Goal: Find specific page/section: Find specific page/section

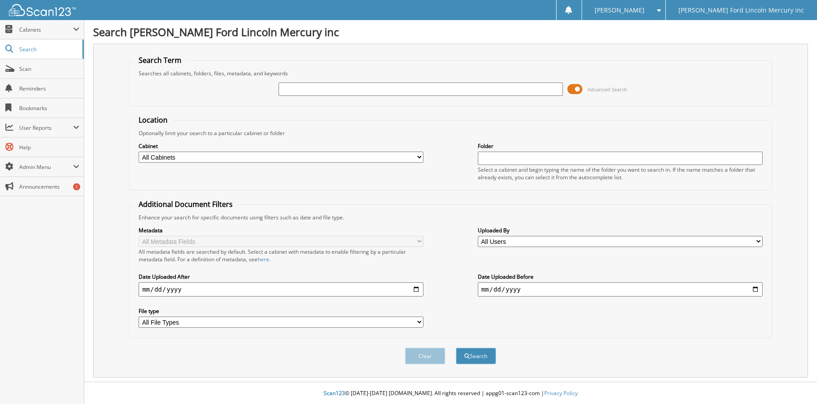
click at [337, 90] on input "text" at bounding box center [421, 88] width 285 height 13
type input "ca07166a"
click at [481, 348] on button "Search" at bounding box center [476, 356] width 40 height 16
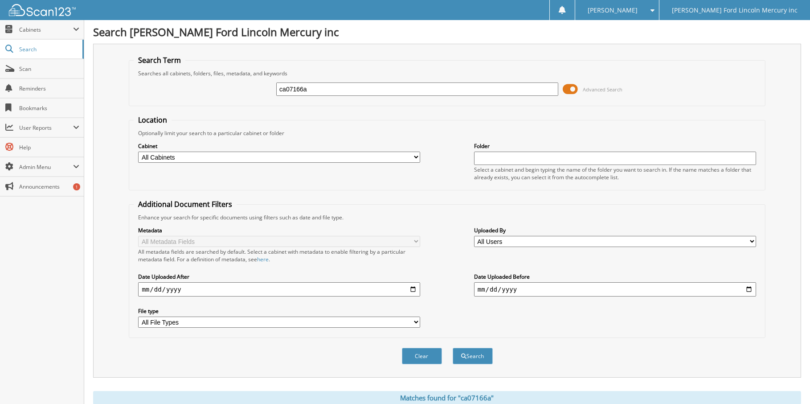
click at [417, 157] on select "All Cabinets ACCOUNTS PAYABLE ACCOUNTS RECEIVABLE BILL OF SALE BODY SHOP RO'S C…" at bounding box center [279, 157] width 282 height 11
select select "5606"
click at [138, 152] on select "All Cabinets ACCOUNTS PAYABLE ACCOUNTS RECEIVABLE BILL OF SALE BODY SHOP RO'S C…" at bounding box center [279, 157] width 282 height 11
click at [478, 352] on button "Search" at bounding box center [473, 356] width 40 height 16
click at [571, 89] on span at bounding box center [570, 88] width 15 height 13
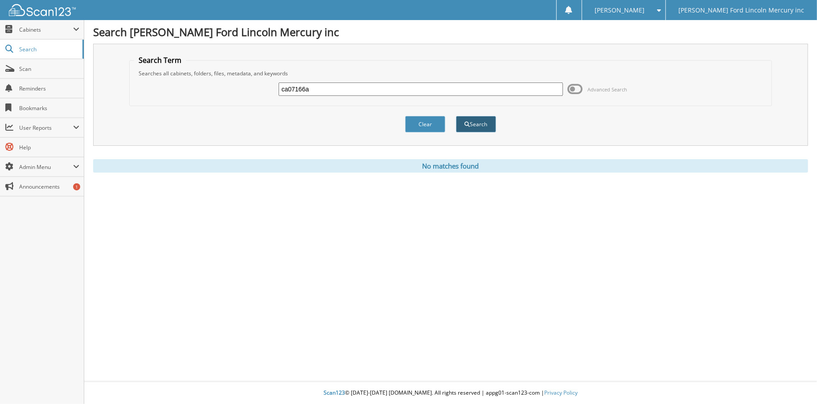
click at [474, 124] on button "Search" at bounding box center [476, 124] width 40 height 16
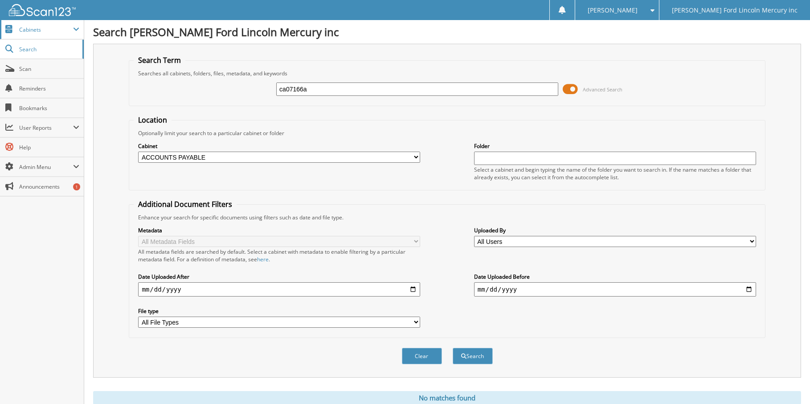
click at [32, 33] on span "Cabinets" at bounding box center [42, 29] width 84 height 19
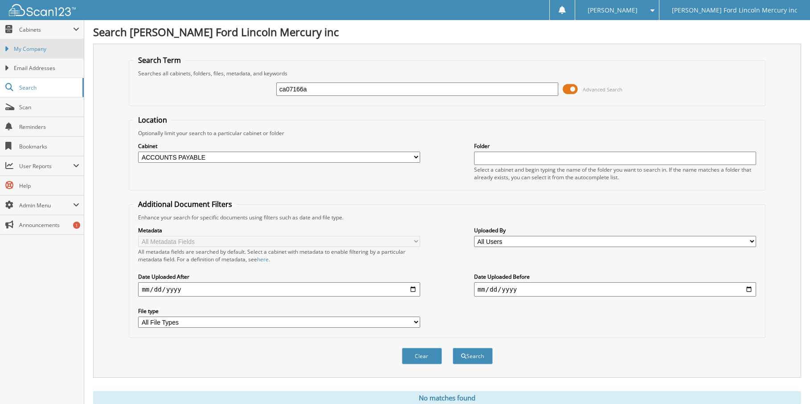
click at [29, 48] on span "My Company" at bounding box center [47, 49] width 66 height 8
